Goal: Information Seeking & Learning: Check status

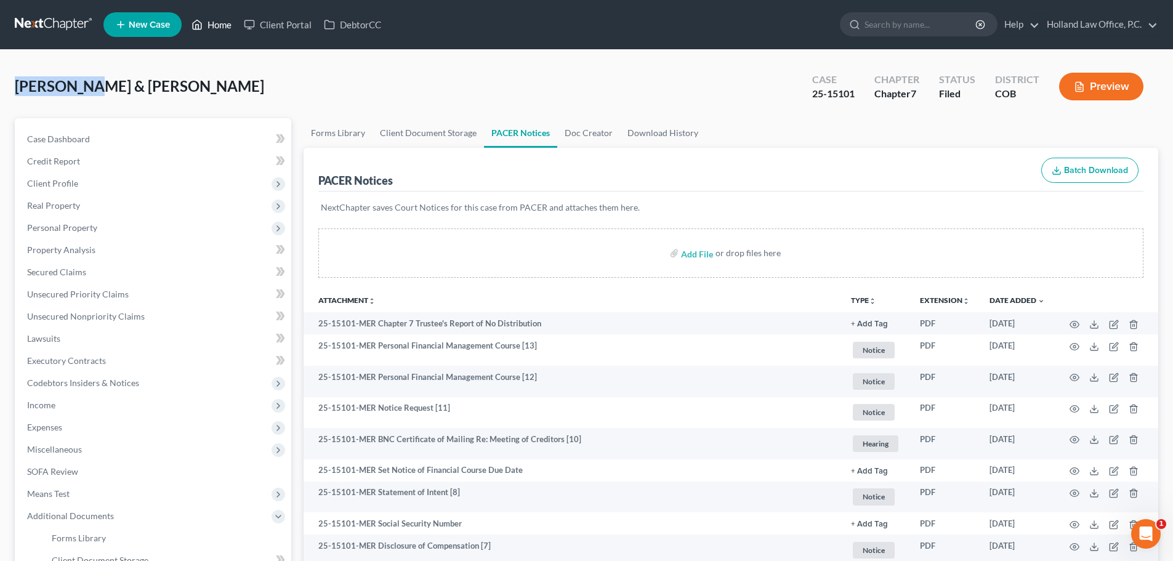
click at [219, 26] on link "Home" at bounding box center [211, 25] width 52 height 22
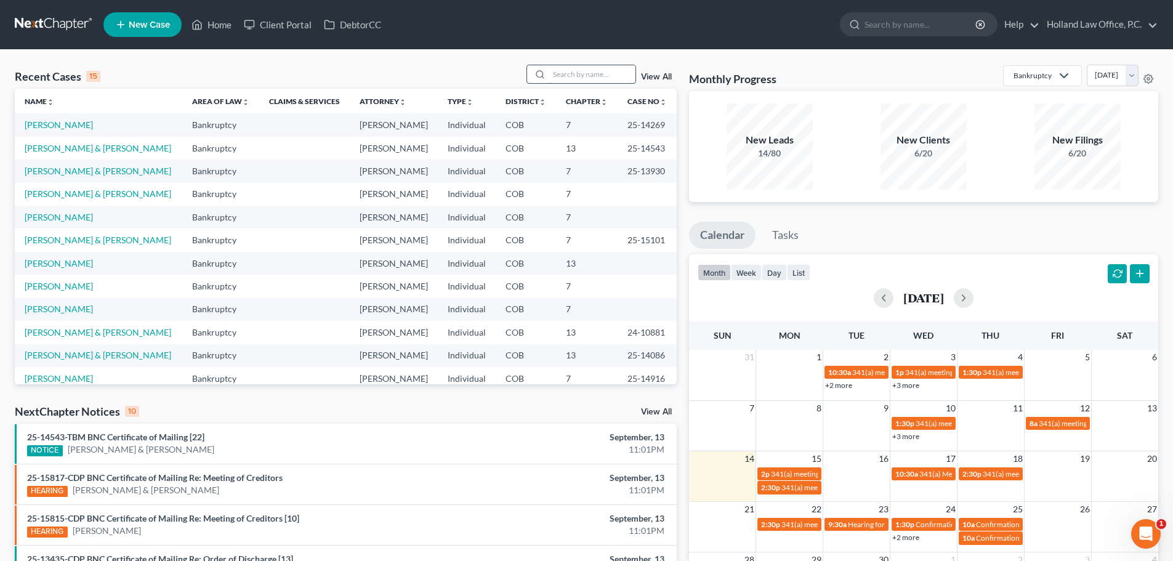
click at [571, 73] on input "search" at bounding box center [592, 74] width 86 height 18
type input "[PERSON_NAME]"
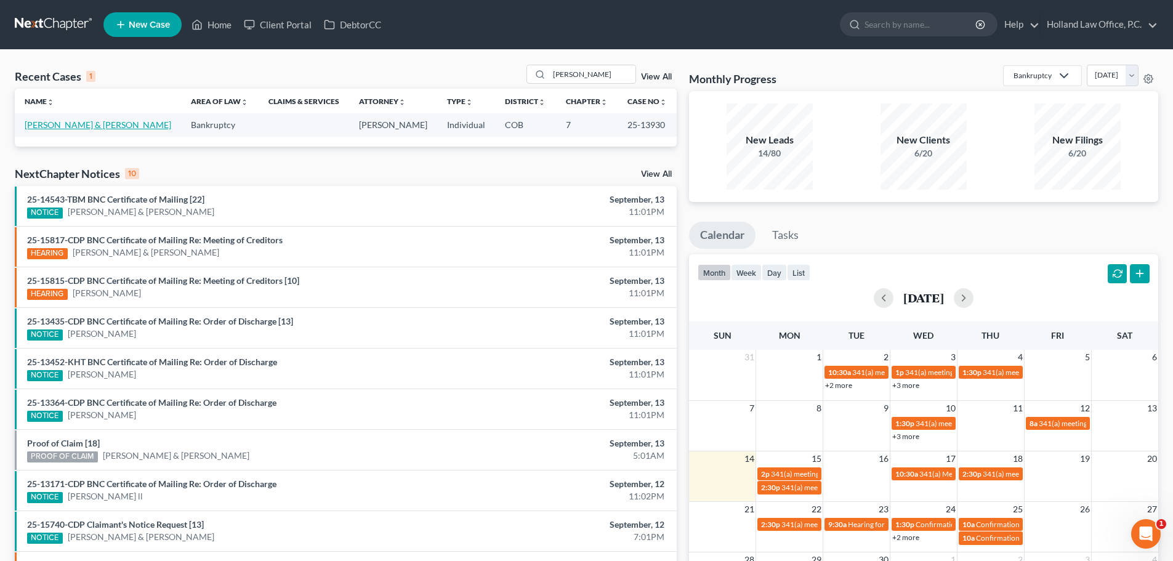
click at [59, 127] on link "[PERSON_NAME] & [PERSON_NAME]" at bounding box center [98, 124] width 147 height 10
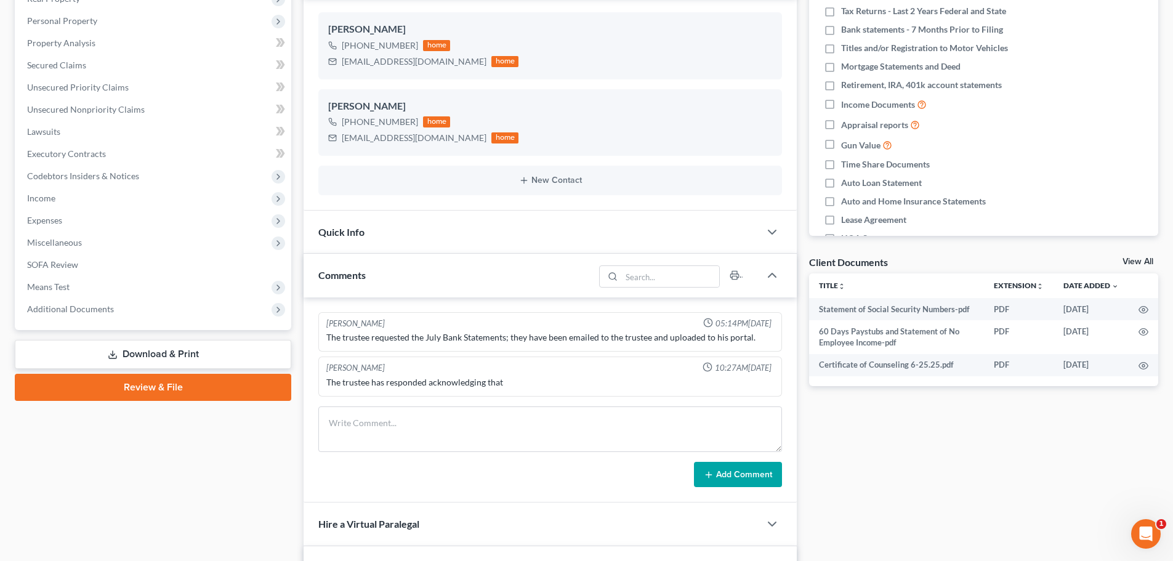
scroll to position [246, 0]
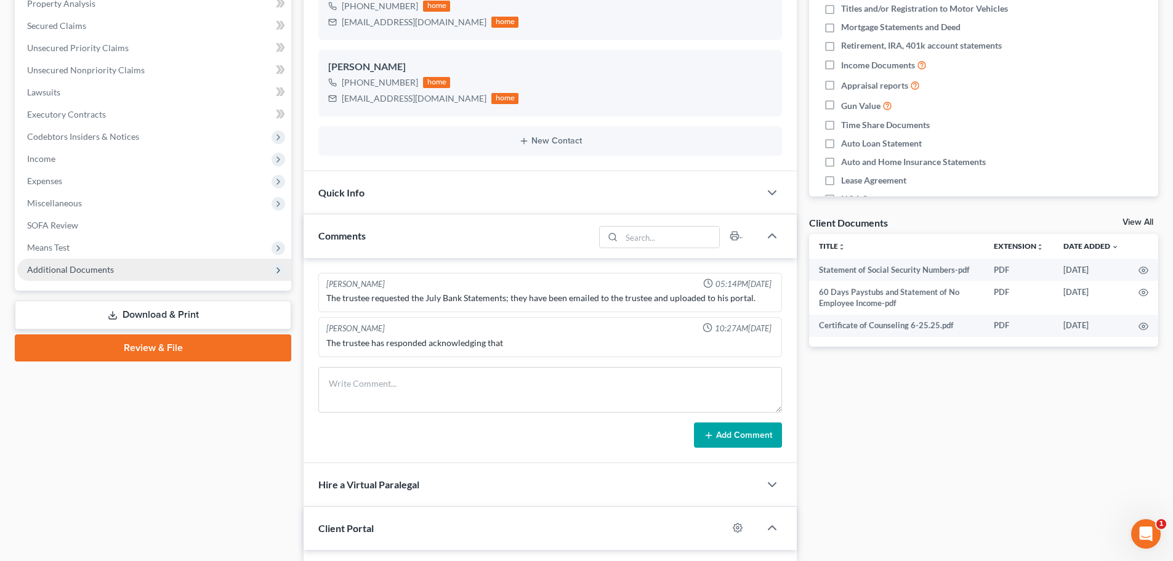
click at [50, 276] on span "Additional Documents" at bounding box center [154, 270] width 274 height 22
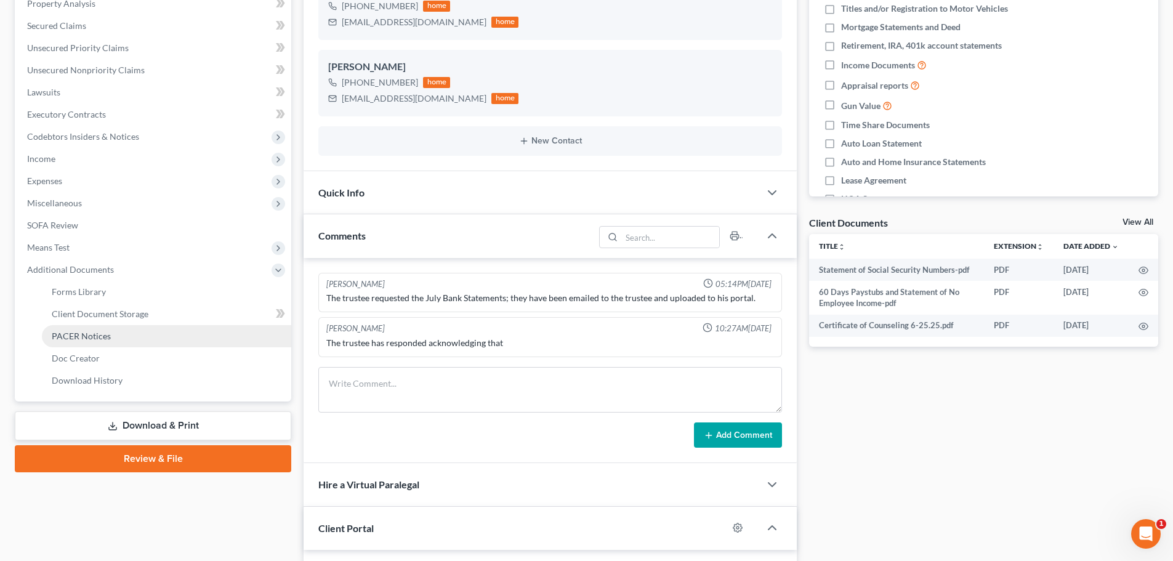
click at [73, 336] on span "PACER Notices" at bounding box center [81, 336] width 59 height 10
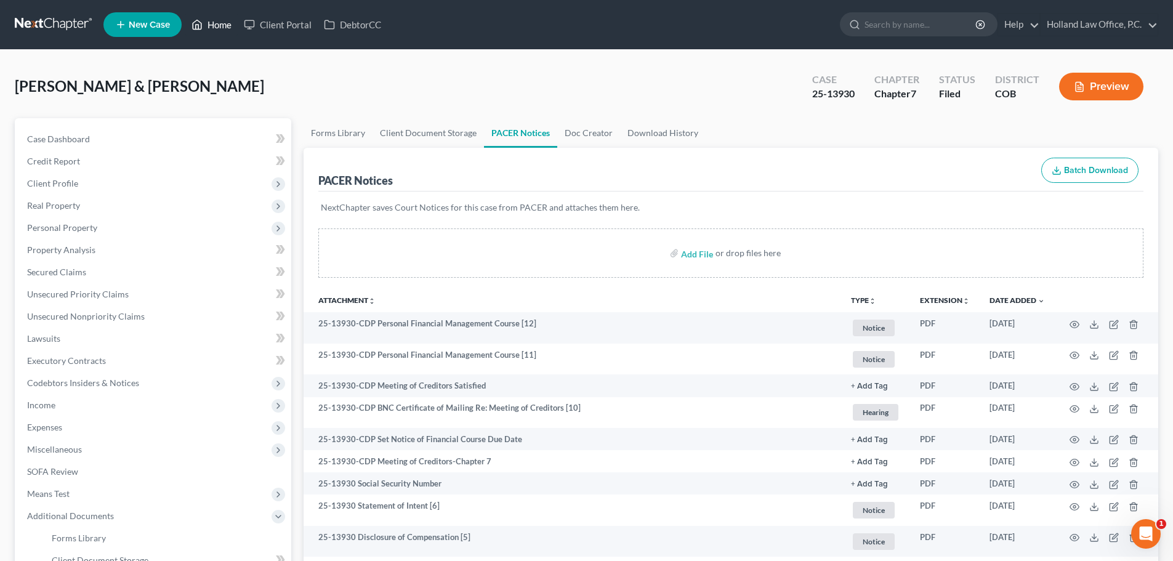
click at [226, 22] on link "Home" at bounding box center [211, 25] width 52 height 22
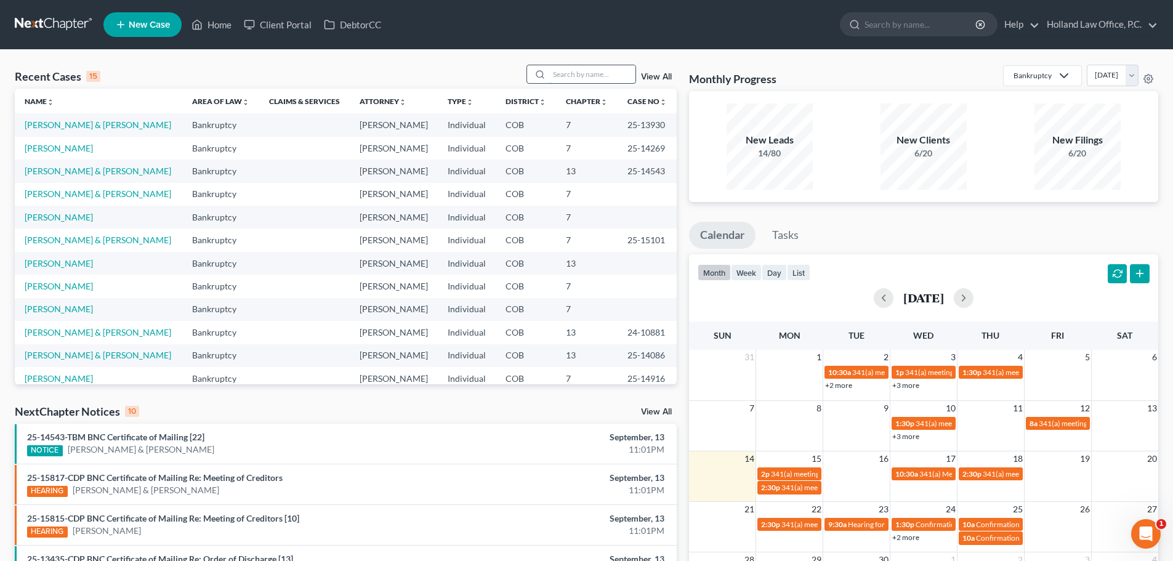
click at [585, 74] on input "search" at bounding box center [592, 74] width 86 height 18
click at [63, 148] on link "[PERSON_NAME]" at bounding box center [59, 148] width 68 height 10
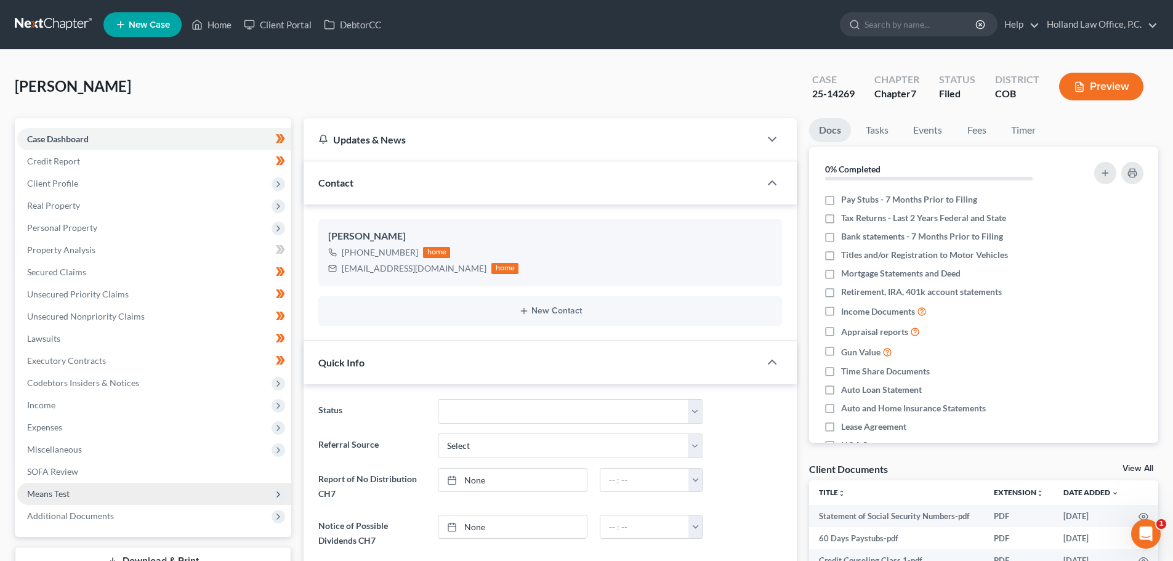
scroll to position [333, 0]
click at [102, 516] on span "Additional Documents" at bounding box center [70, 516] width 87 height 10
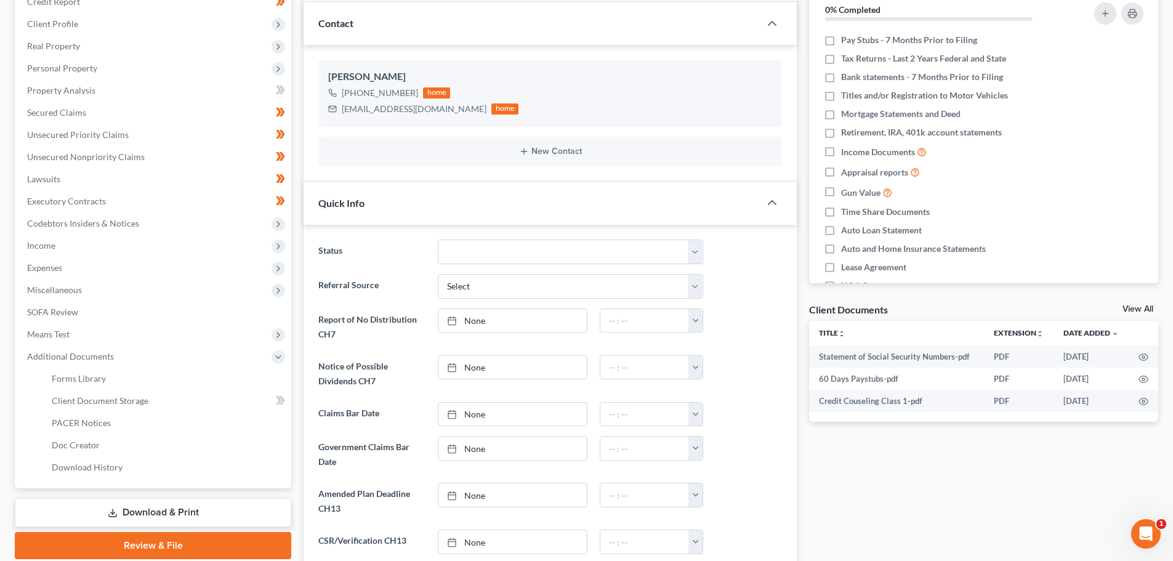
scroll to position [185, 0]
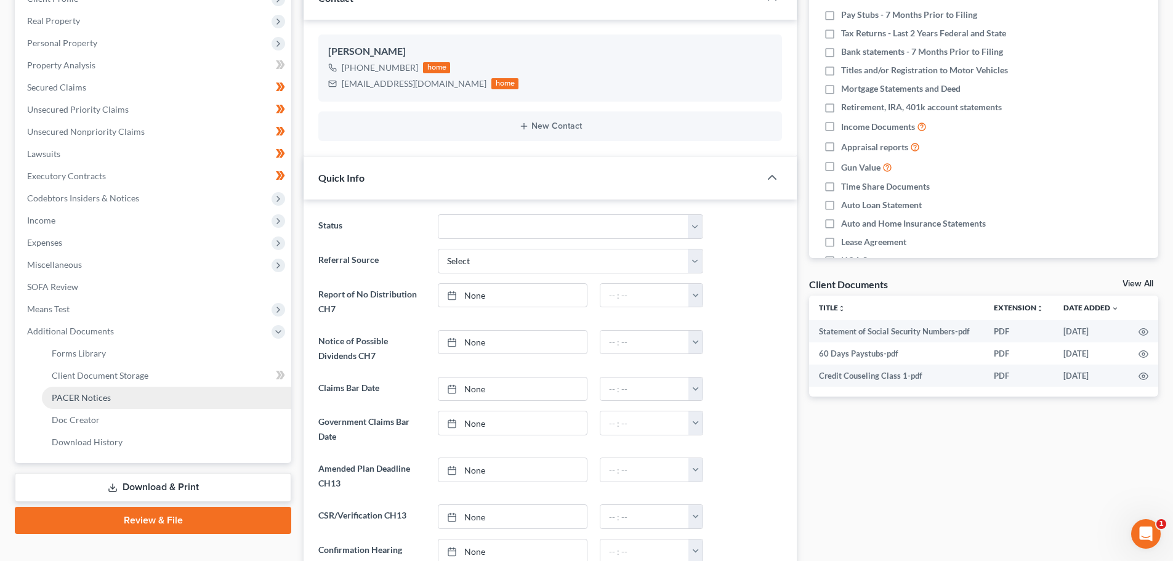
click at [75, 400] on span "PACER Notices" at bounding box center [81, 397] width 59 height 10
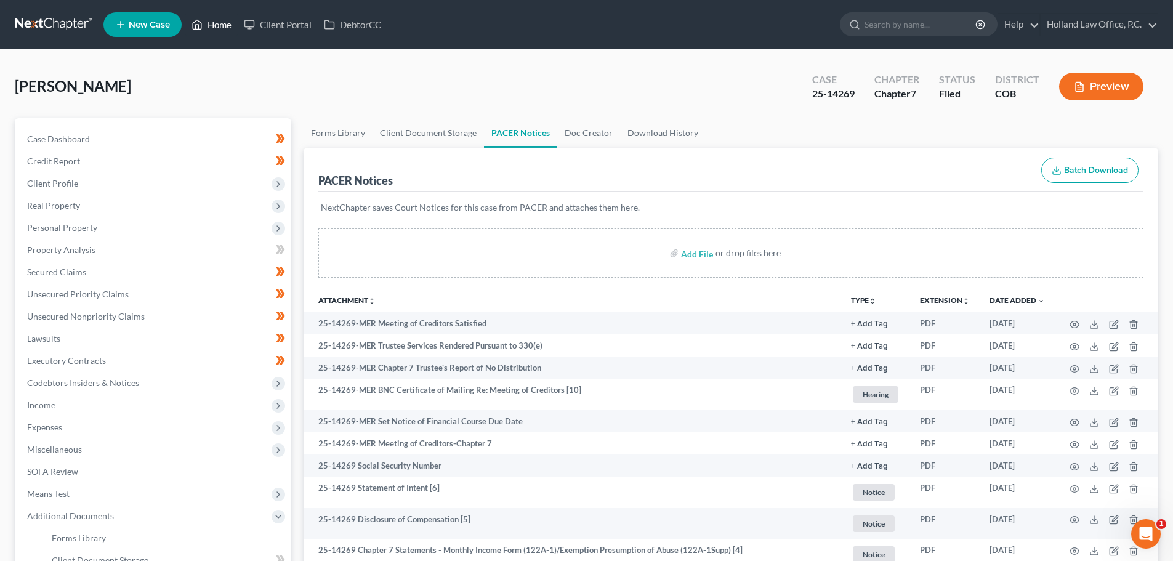
click at [217, 26] on link "Home" at bounding box center [211, 25] width 52 height 22
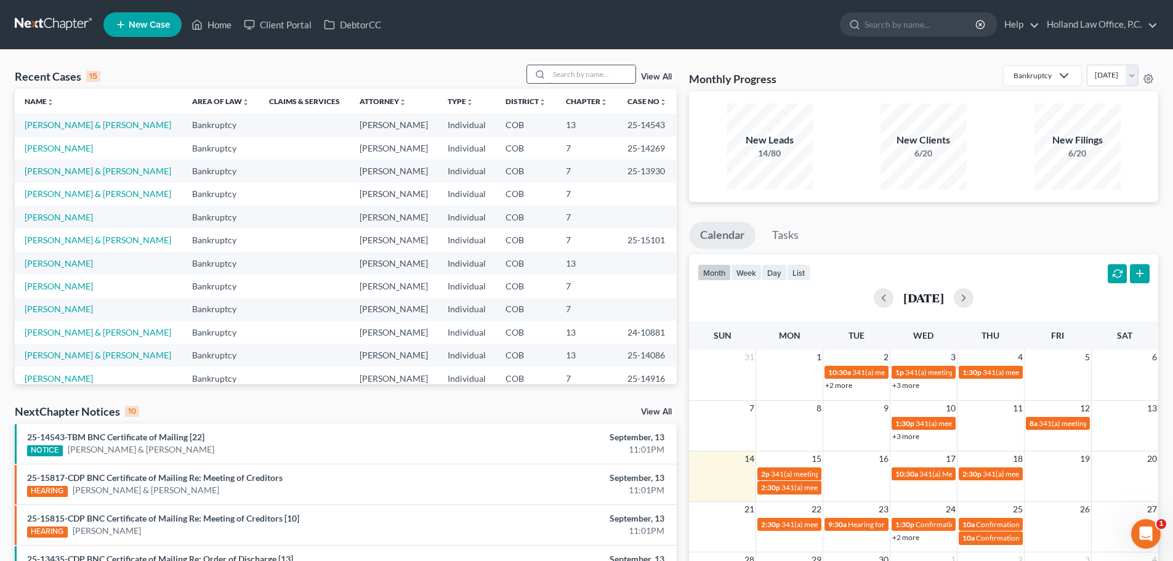
click at [557, 76] on input "search" at bounding box center [592, 74] width 86 height 18
paste input "[PERSON_NAME]"
type input "[PERSON_NAME]"
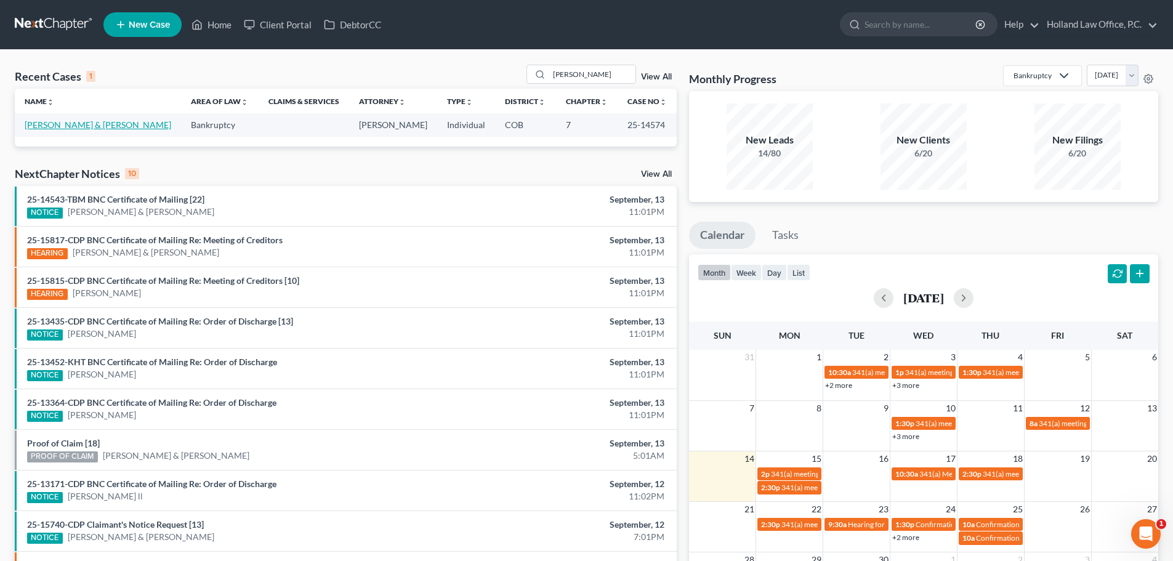
click at [67, 122] on link "[PERSON_NAME] & [PERSON_NAME]" at bounding box center [98, 124] width 147 height 10
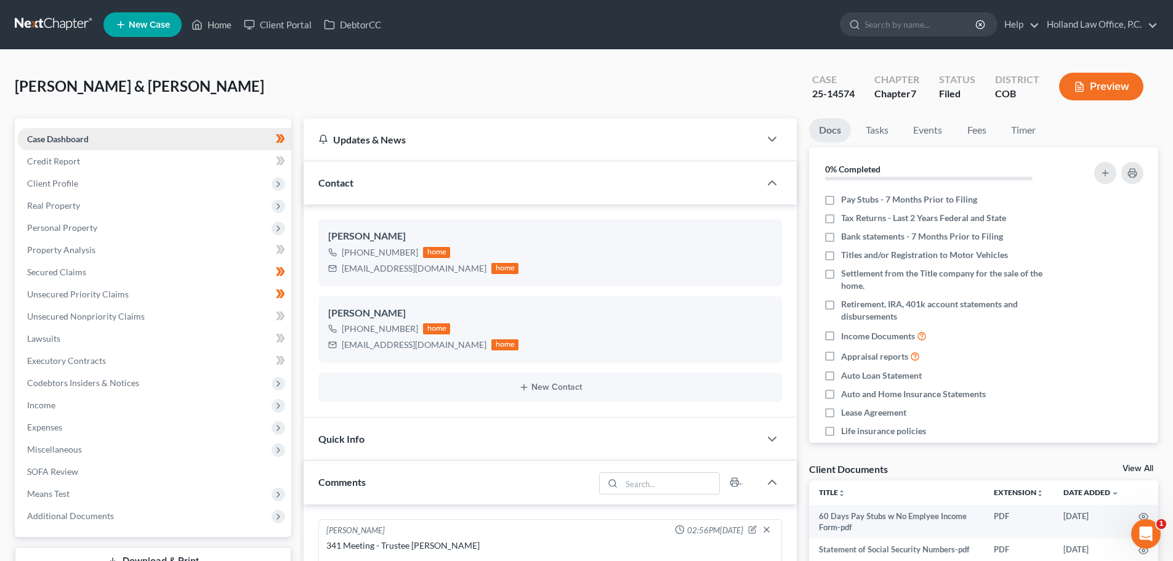
scroll to position [239, 0]
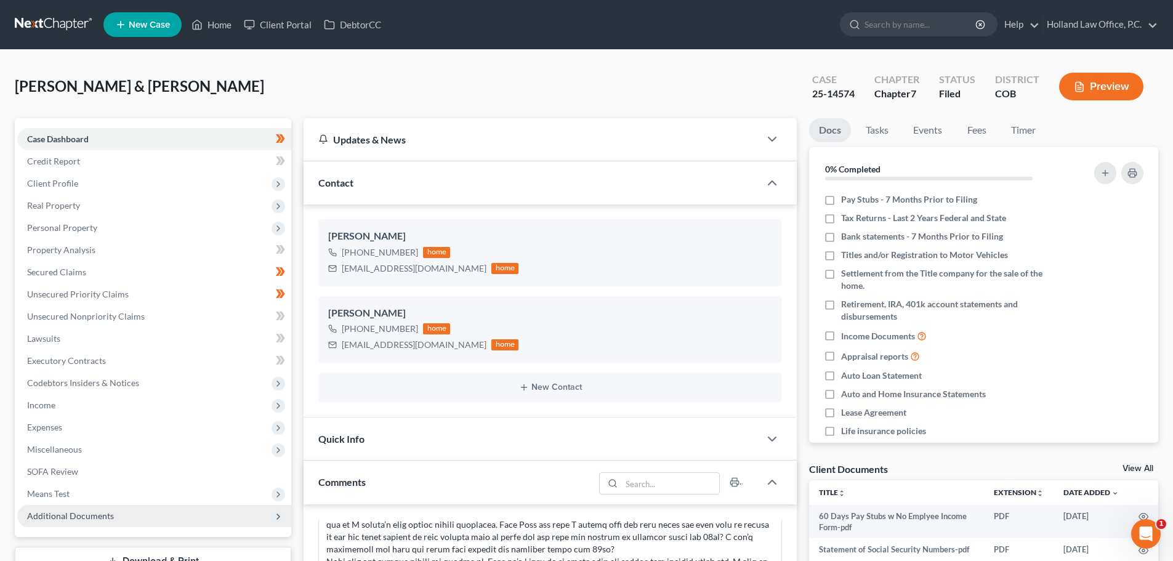
click at [84, 513] on span "Additional Documents" at bounding box center [70, 516] width 87 height 10
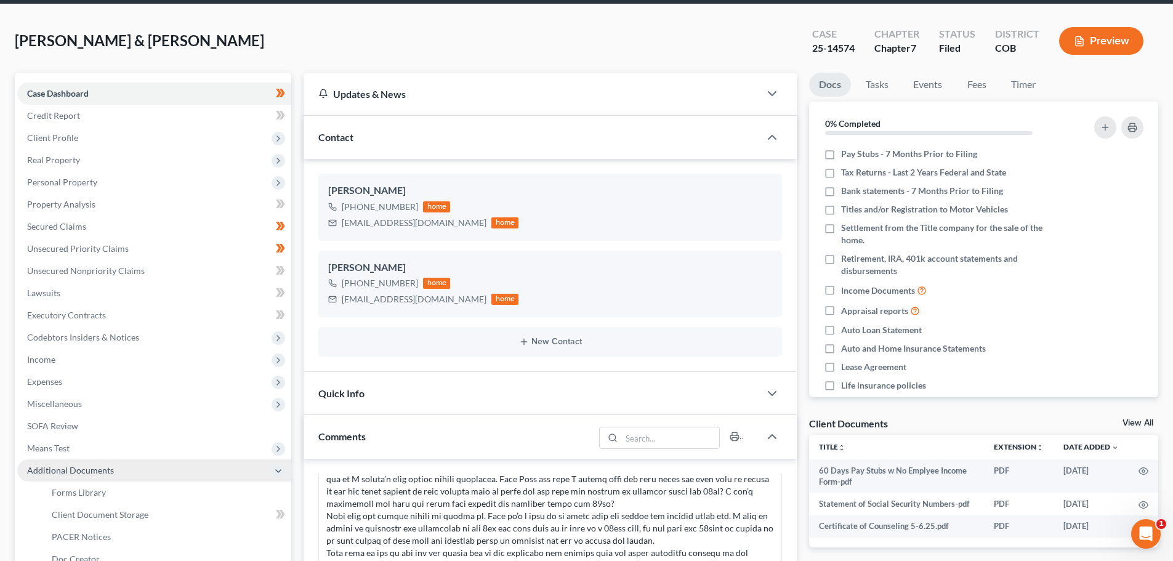
scroll to position [123, 0]
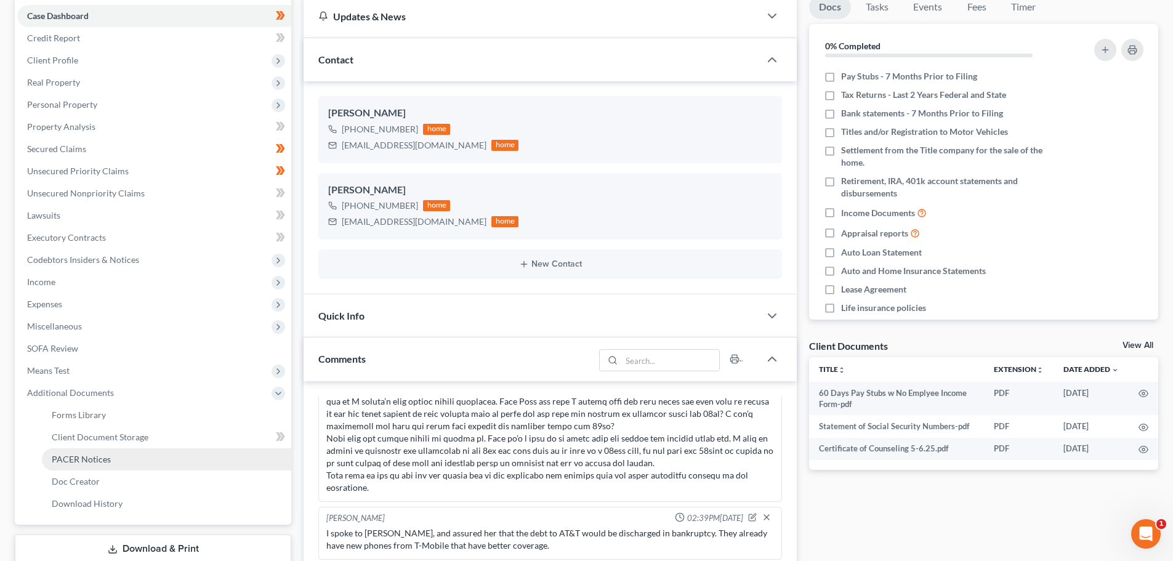
click at [87, 456] on span "PACER Notices" at bounding box center [81, 459] width 59 height 10
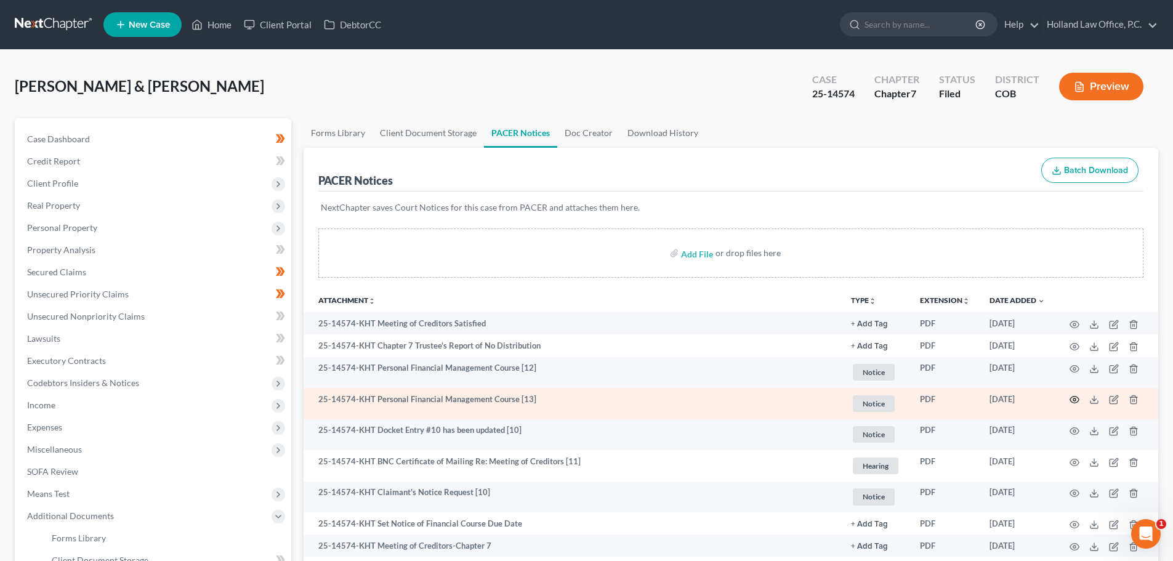
click at [1073, 400] on icon "button" at bounding box center [1075, 400] width 10 height 10
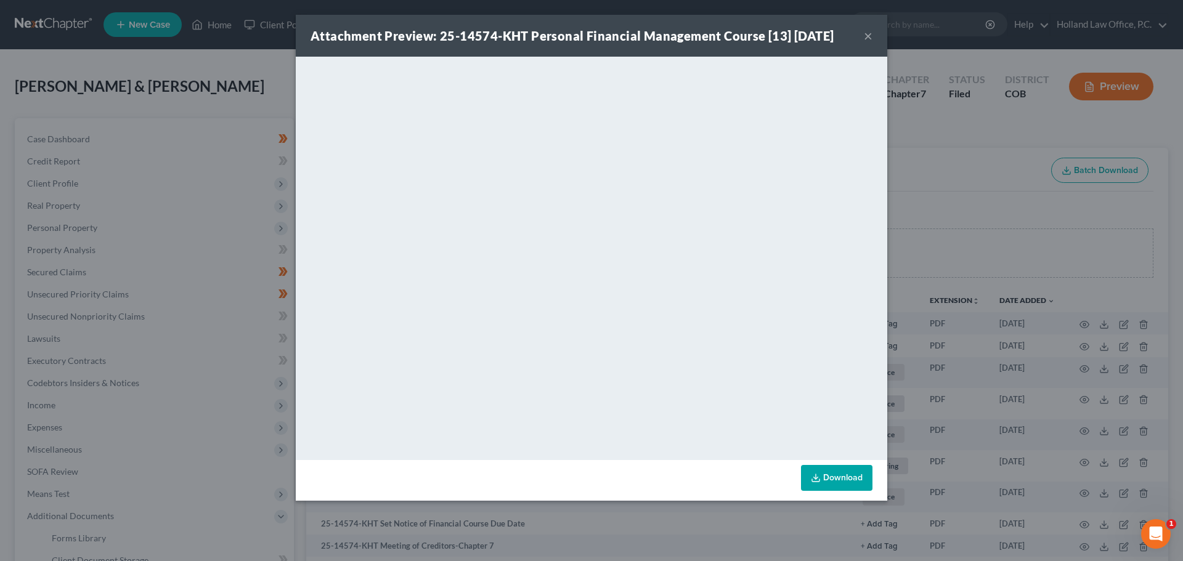
click at [866, 37] on button "×" at bounding box center [868, 35] width 9 height 15
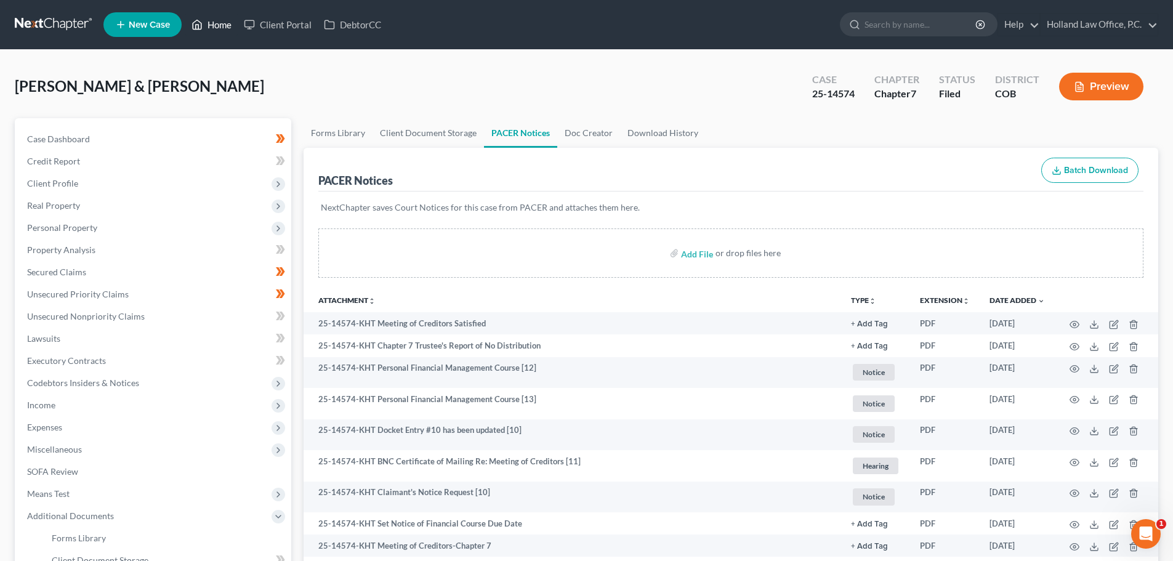
click at [212, 24] on link "Home" at bounding box center [211, 25] width 52 height 22
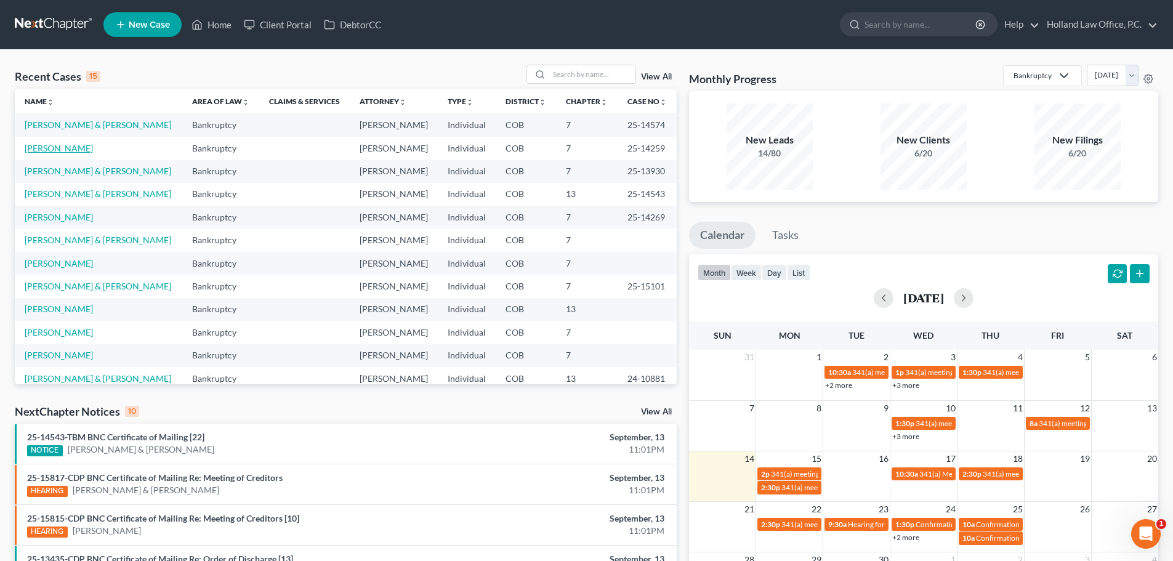
click at [67, 150] on link "[PERSON_NAME]" at bounding box center [59, 148] width 68 height 10
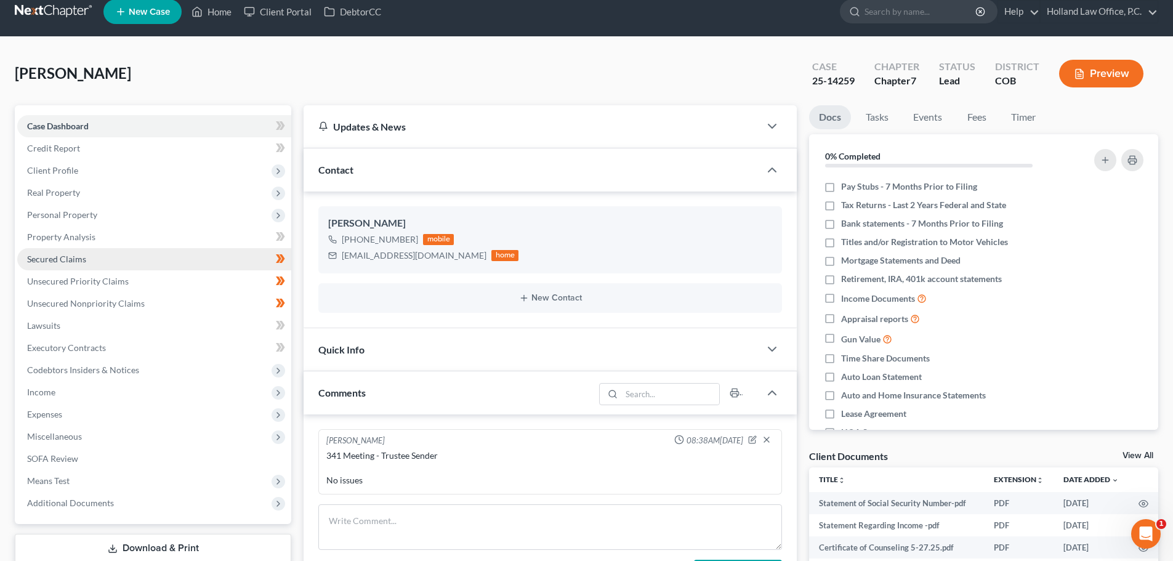
scroll to position [185, 0]
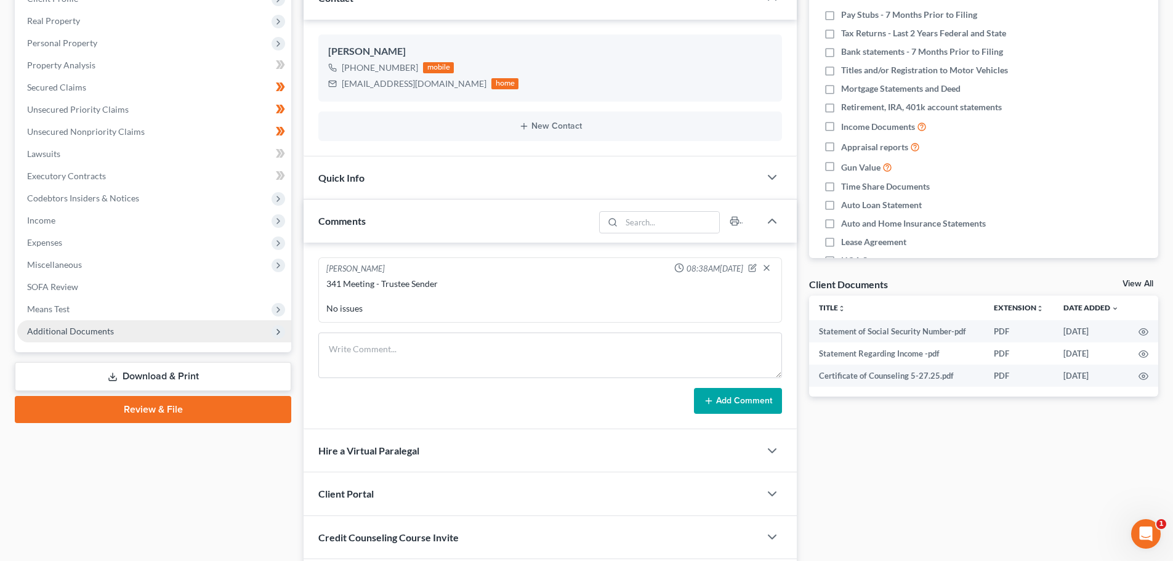
click at [81, 331] on span "Additional Documents" at bounding box center [70, 331] width 87 height 10
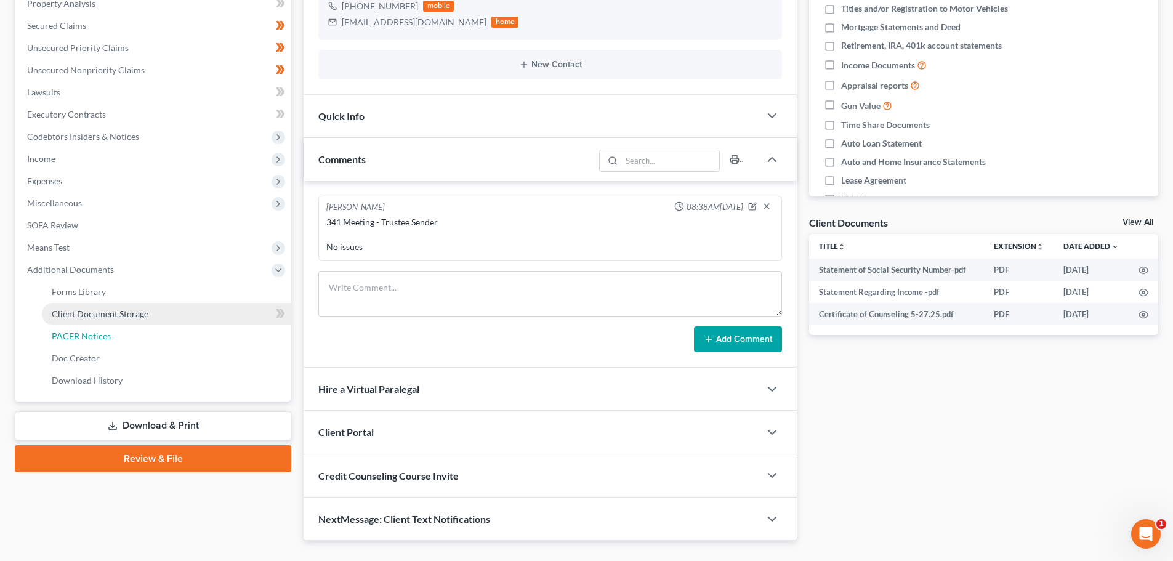
click at [83, 329] on link "PACER Notices" at bounding box center [166, 336] width 249 height 22
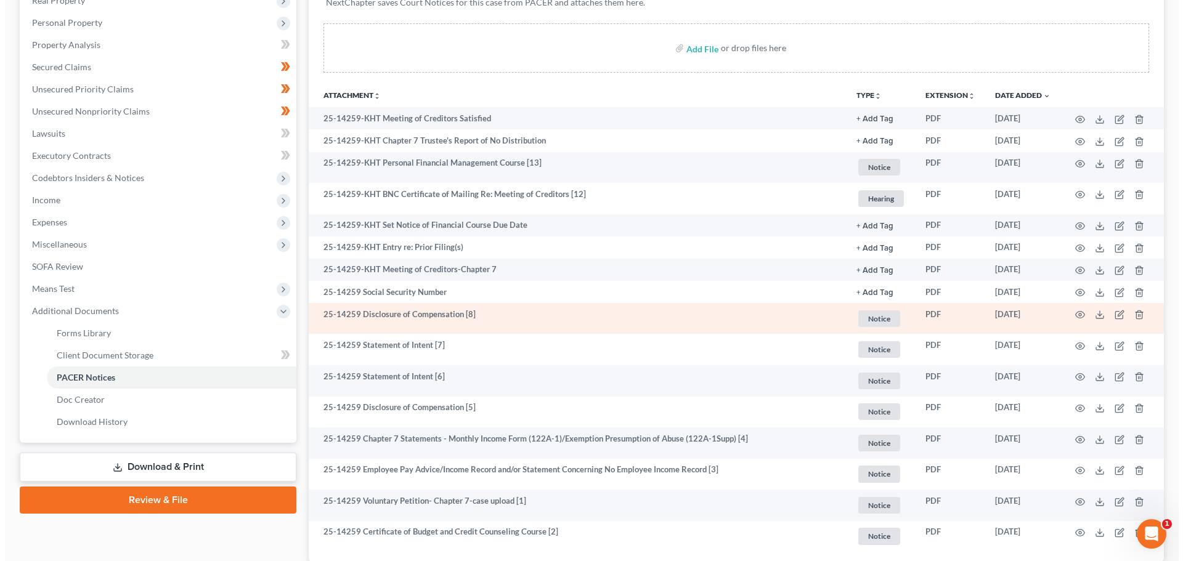
scroll to position [292, 0]
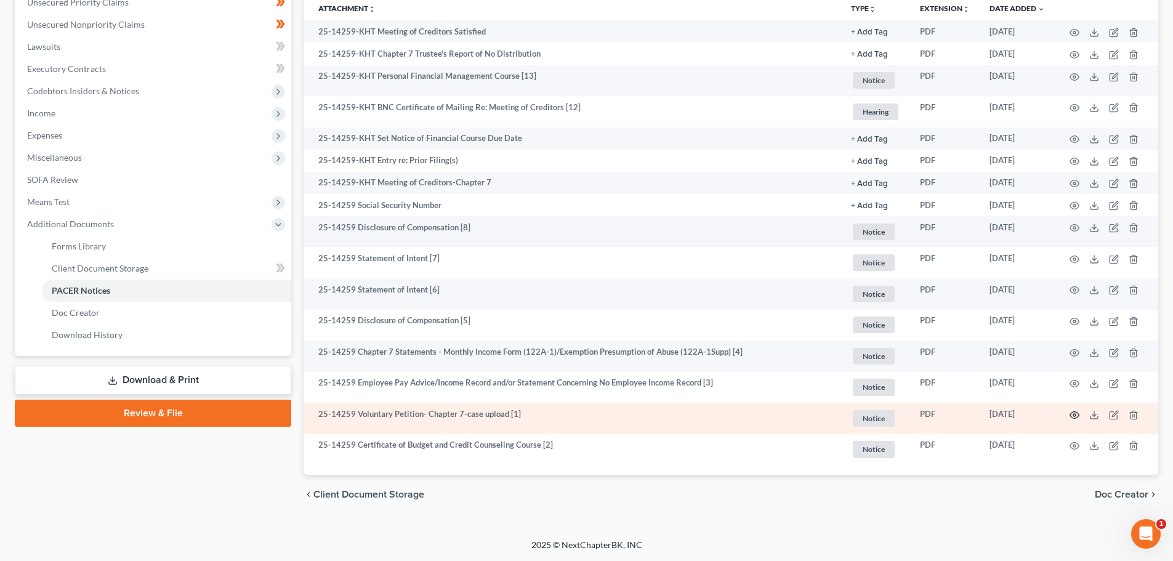
click at [1071, 415] on icon "button" at bounding box center [1075, 415] width 10 height 10
